Goal: Share content

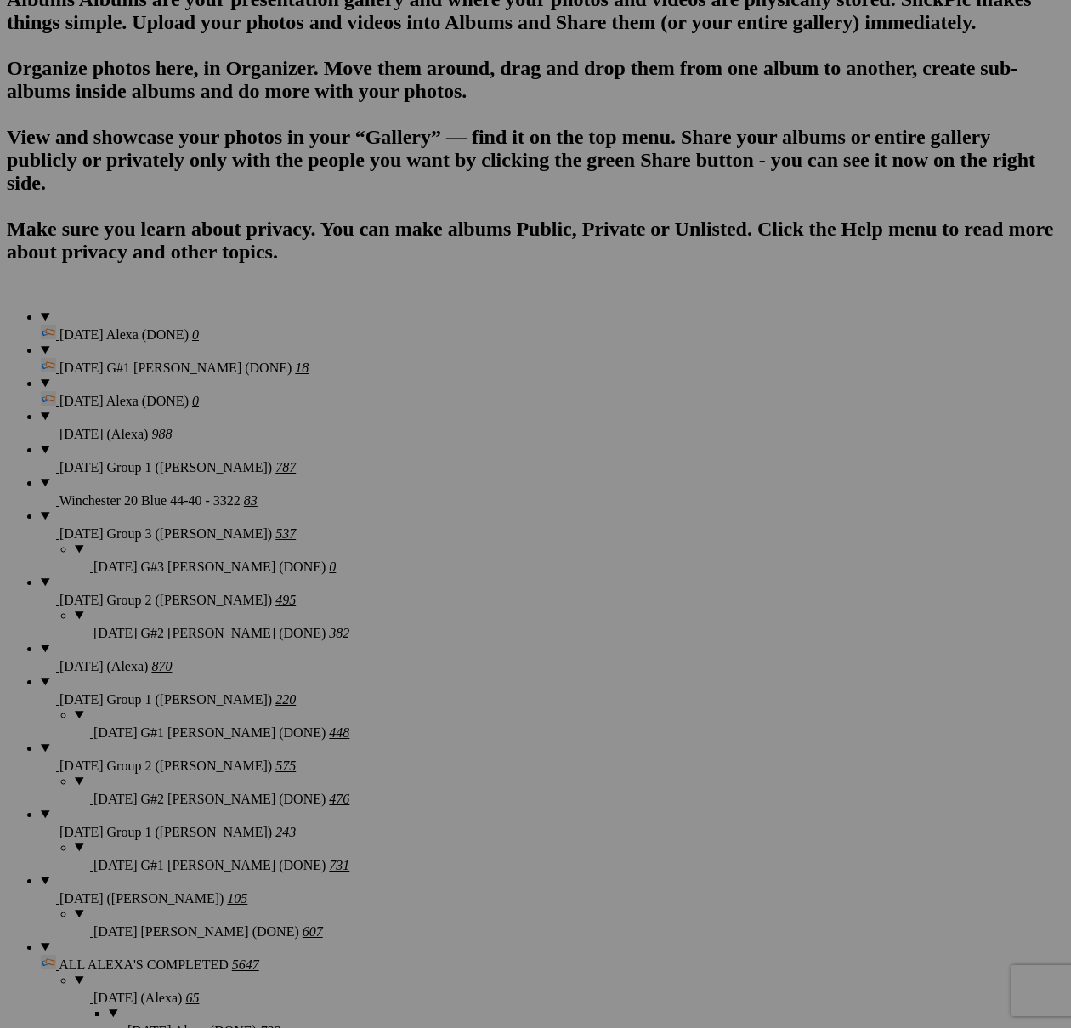
scroll to position [1064, 0]
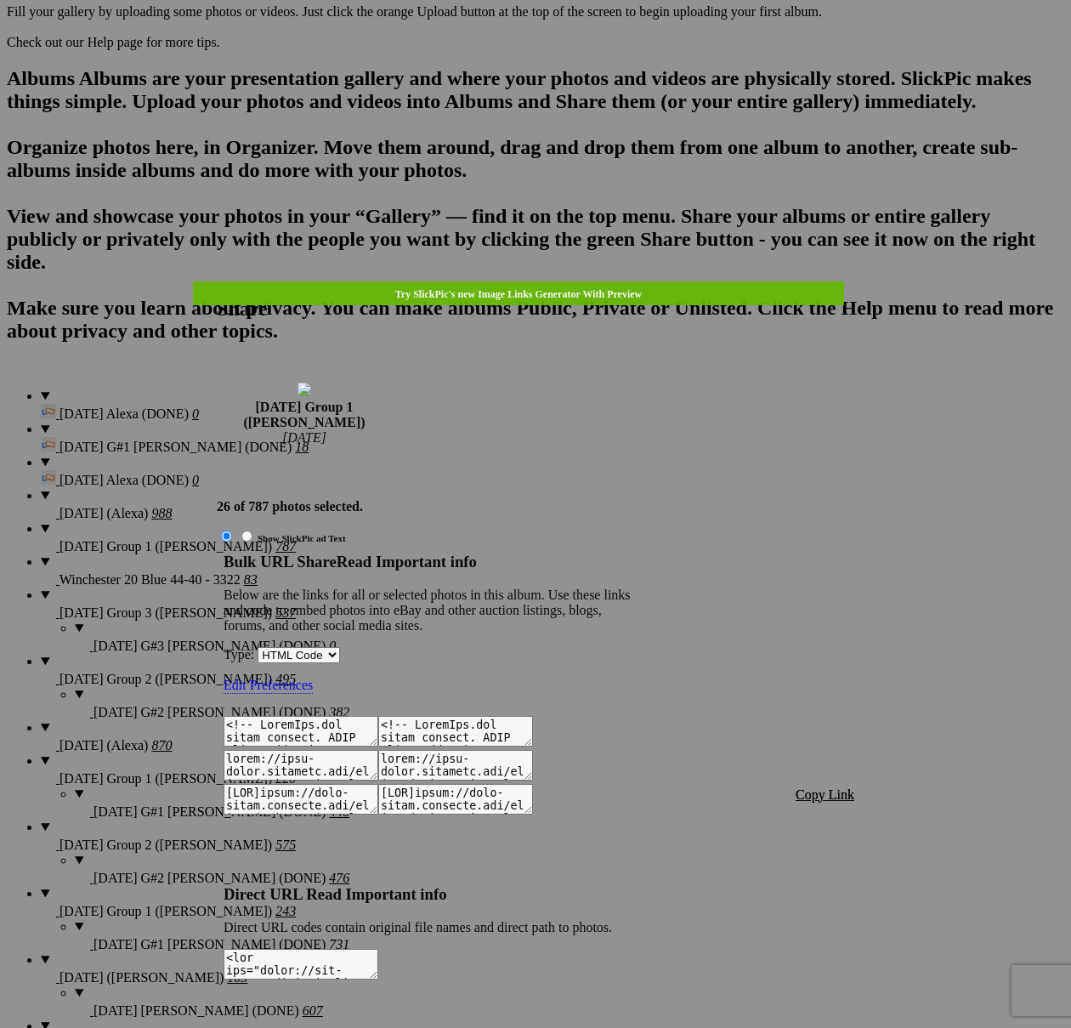
type textarea "<!-- [DOMAIN_NAME] image hosting. HTML Bulk Share code Starts Here --> <div sty…"
click at [818, 787] on span "Copy Link" at bounding box center [825, 794] width 59 height 14
click at [217, 281] on link at bounding box center [217, 281] width 0 height 0
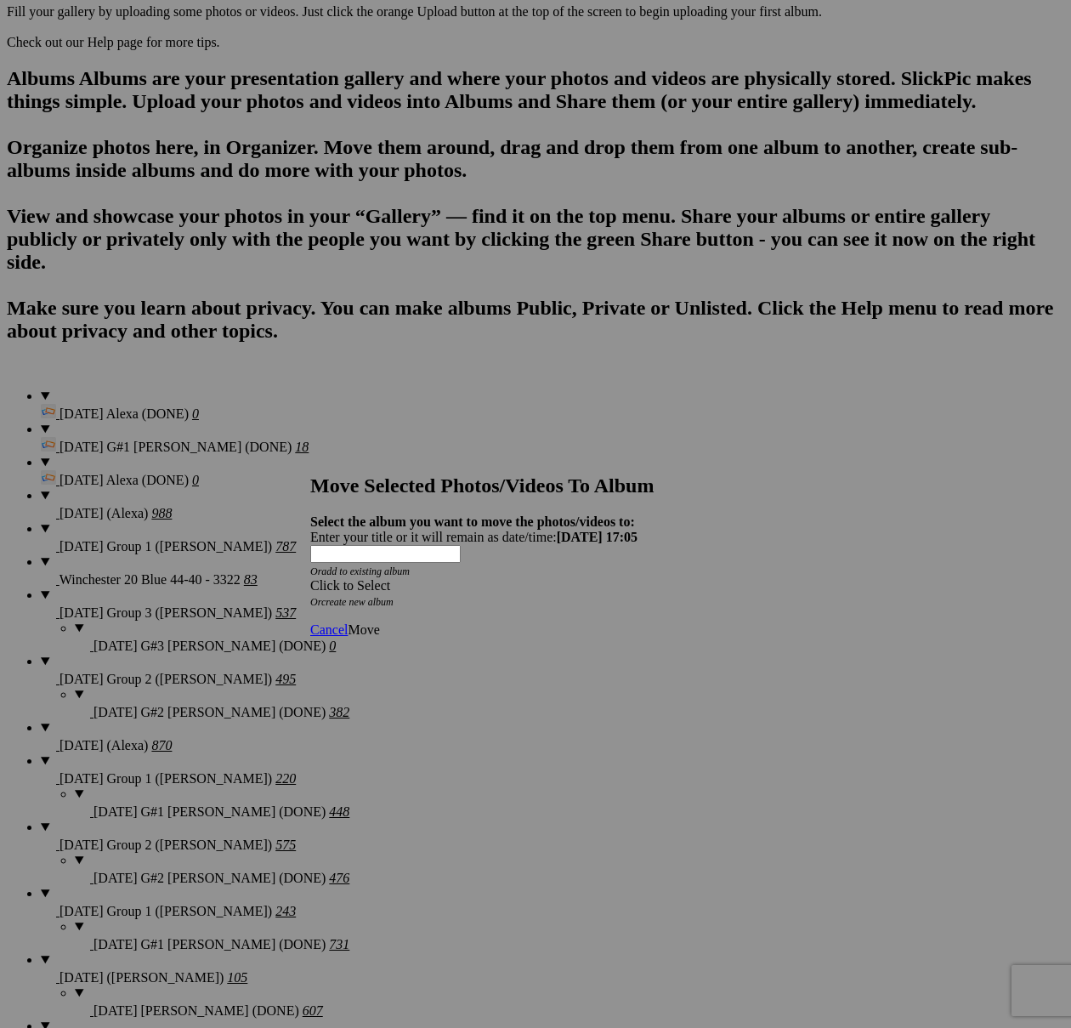
click at [627, 578] on div "Click to Select" at bounding box center [535, 585] width 451 height 15
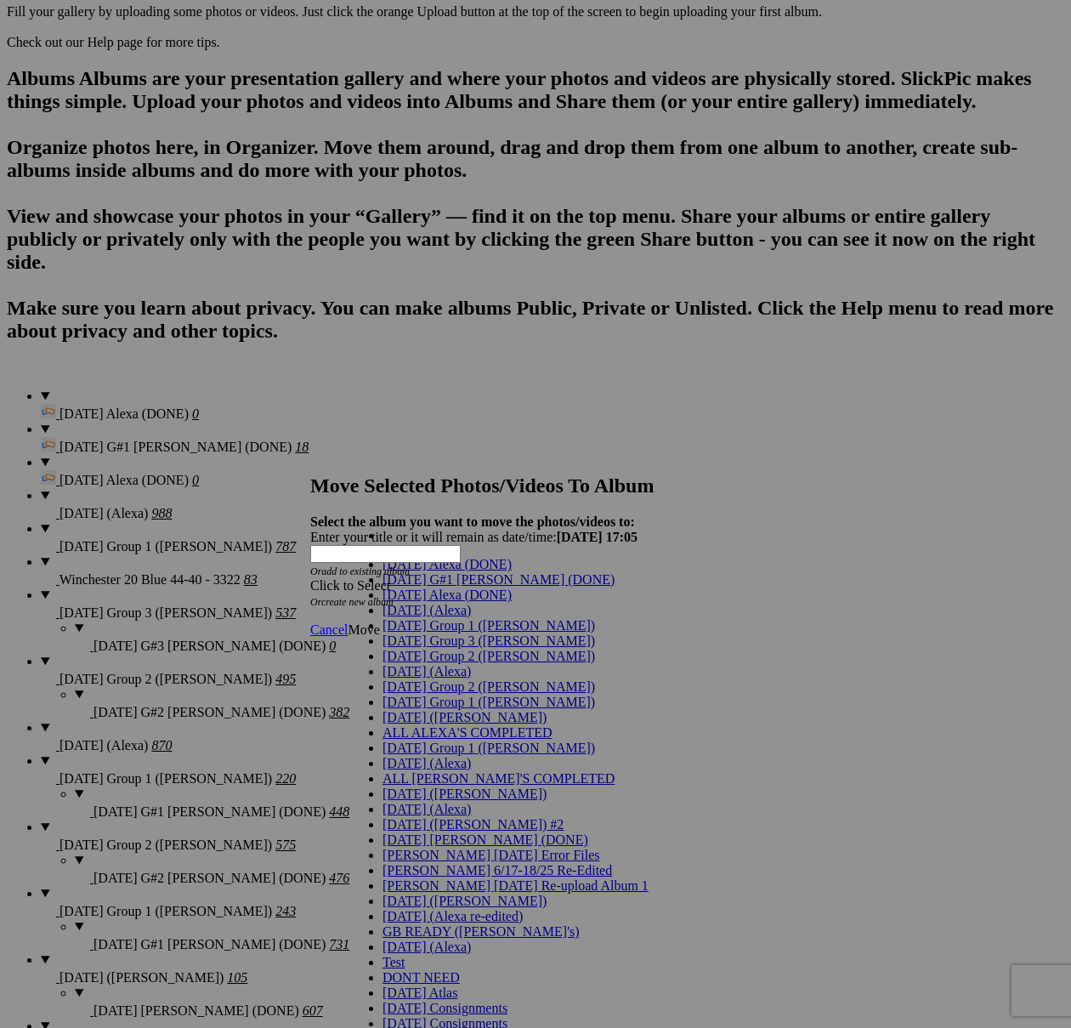
click at [432, 587] on link "[DATE] G#1 [PERSON_NAME] (DONE)" at bounding box center [499, 579] width 232 height 14
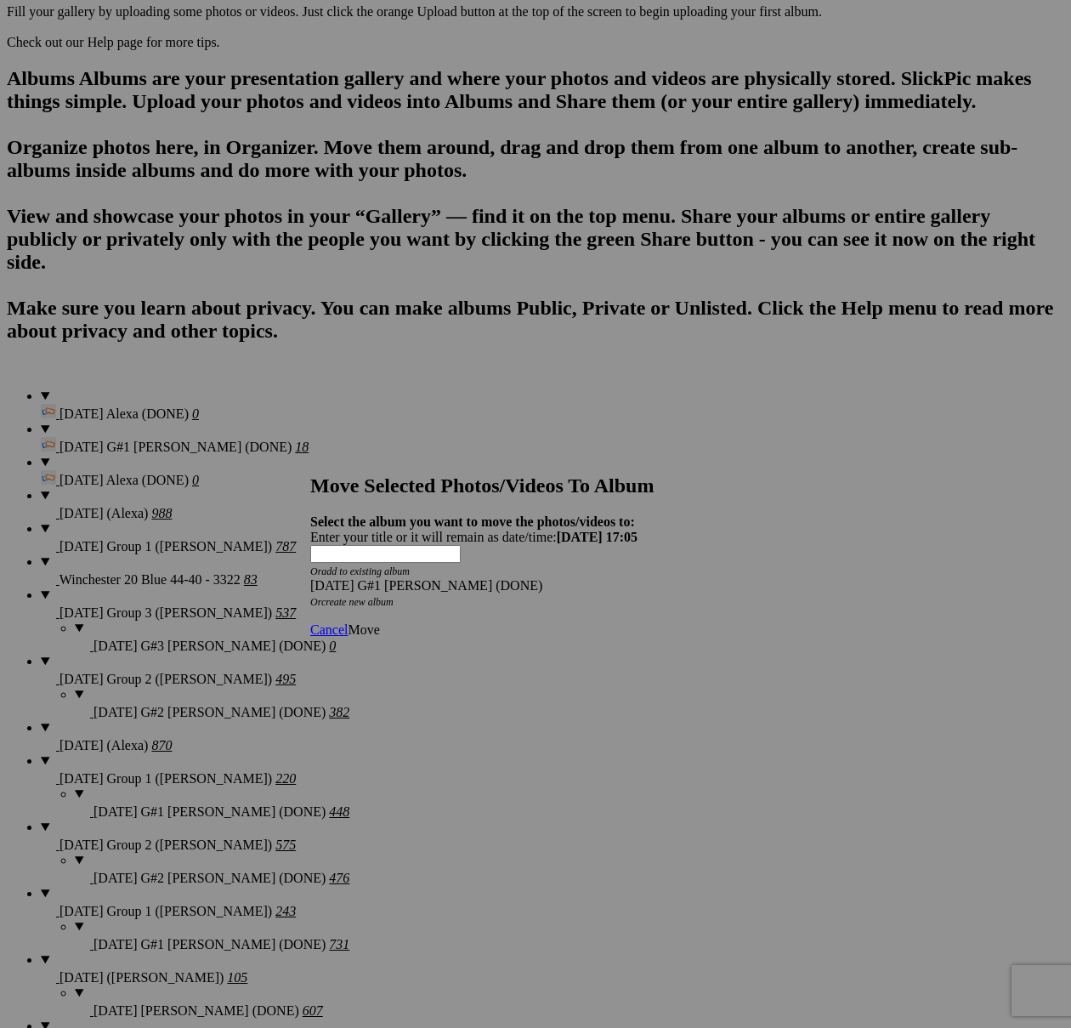
click at [379, 622] on span "Move" at bounding box center [363, 629] width 31 height 14
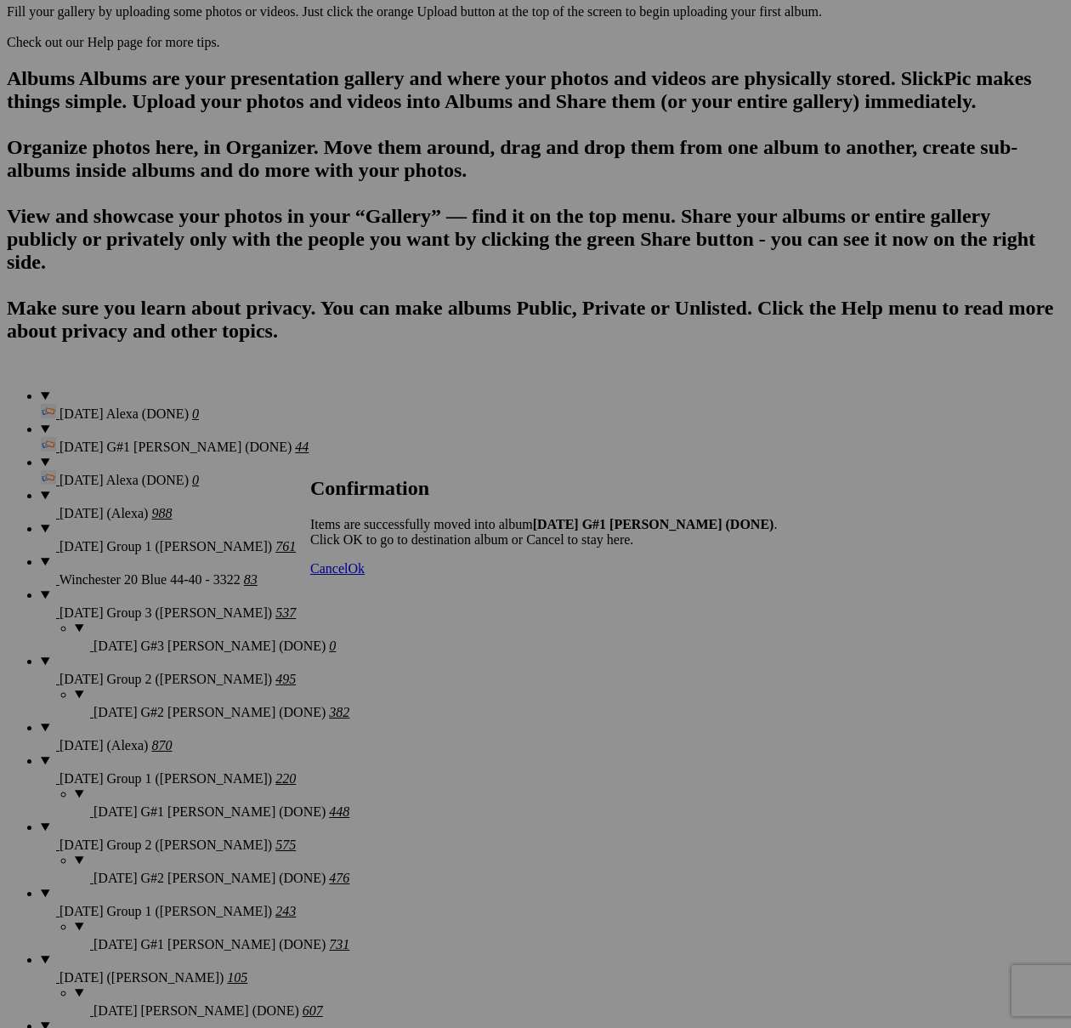
click at [348, 576] on span "Cancel" at bounding box center [328, 568] width 37 height 14
